Goal: Transaction & Acquisition: Obtain resource

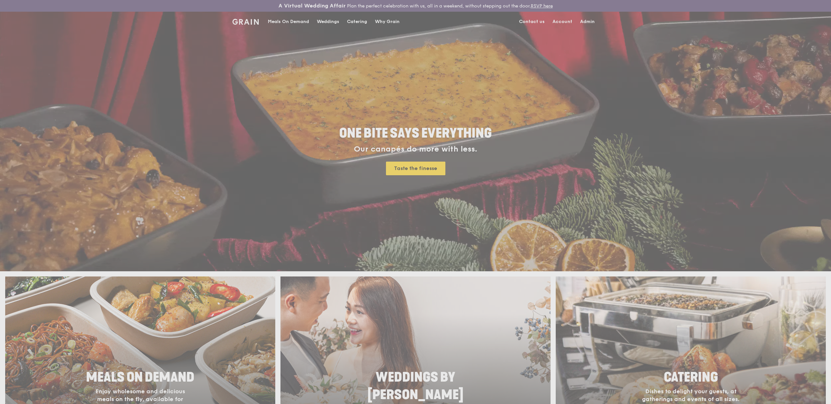
click at [350, 24] on div "Weddings by [PERSON_NAME] presents Plan the perfect celebration with us, all in…" at bounding box center [415, 202] width 831 height 404
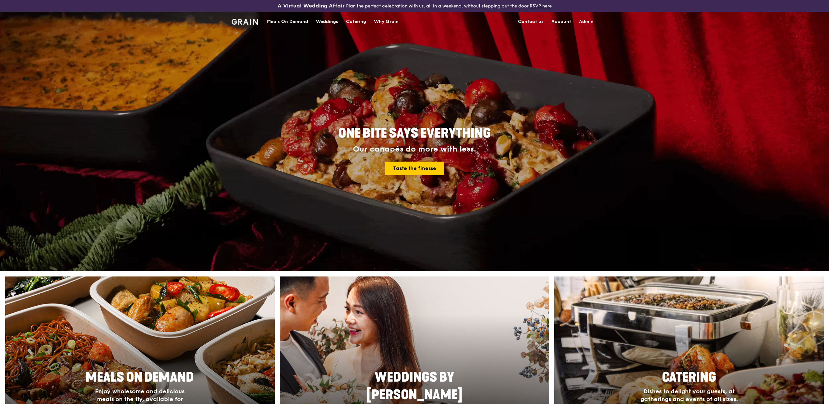
click at [361, 23] on div "Catering" at bounding box center [356, 21] width 20 height 19
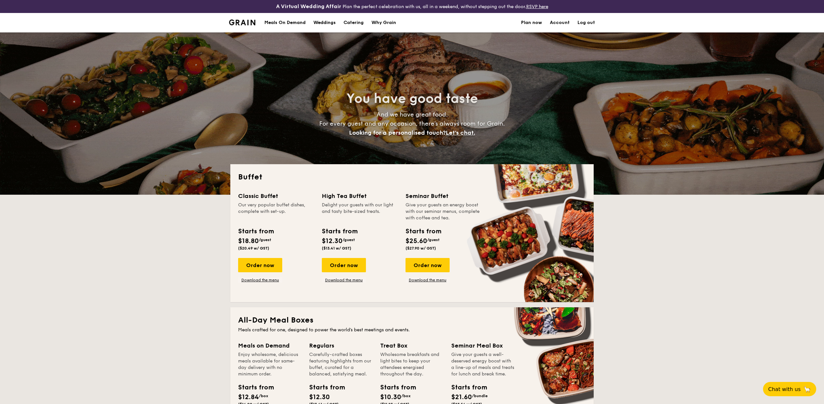
select select
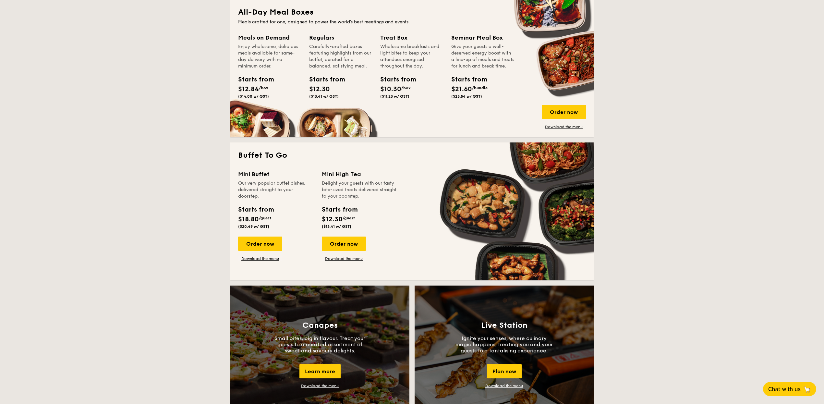
scroll to position [392, 0]
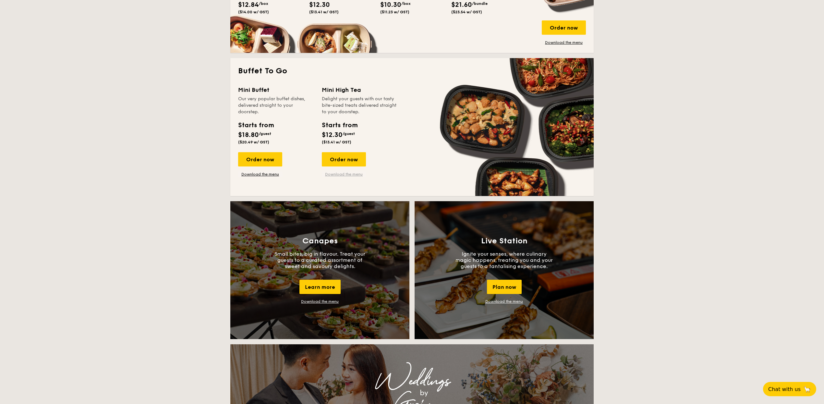
click at [328, 176] on link "Download the menu" at bounding box center [344, 174] width 44 height 5
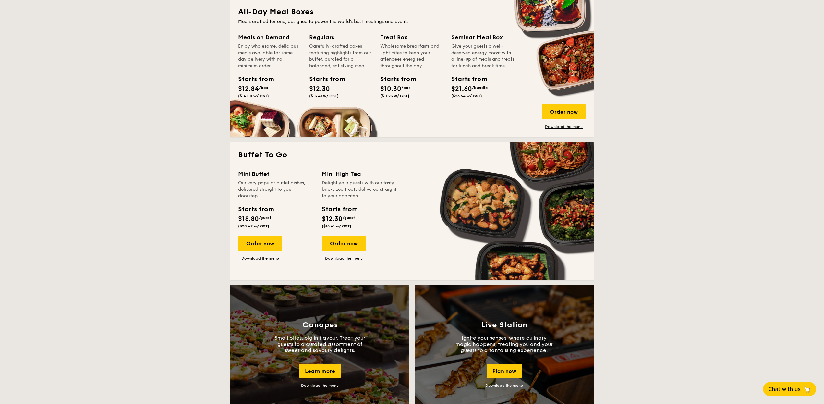
scroll to position [149, 0]
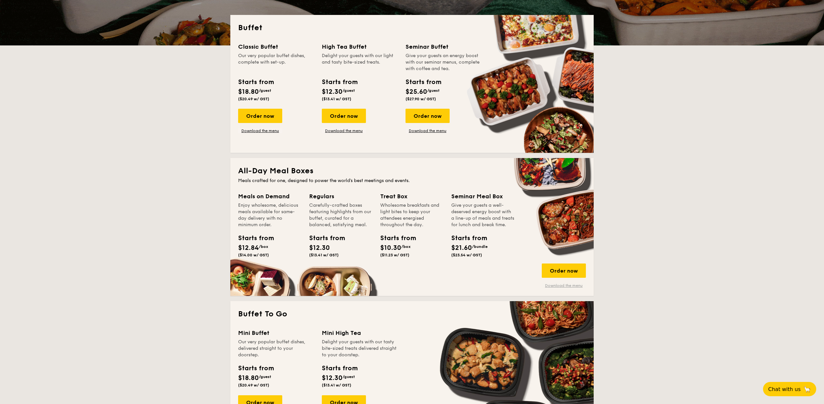
click at [552, 284] on link "Download the menu" at bounding box center [564, 285] width 44 height 5
